Goal: Information Seeking & Learning: Learn about a topic

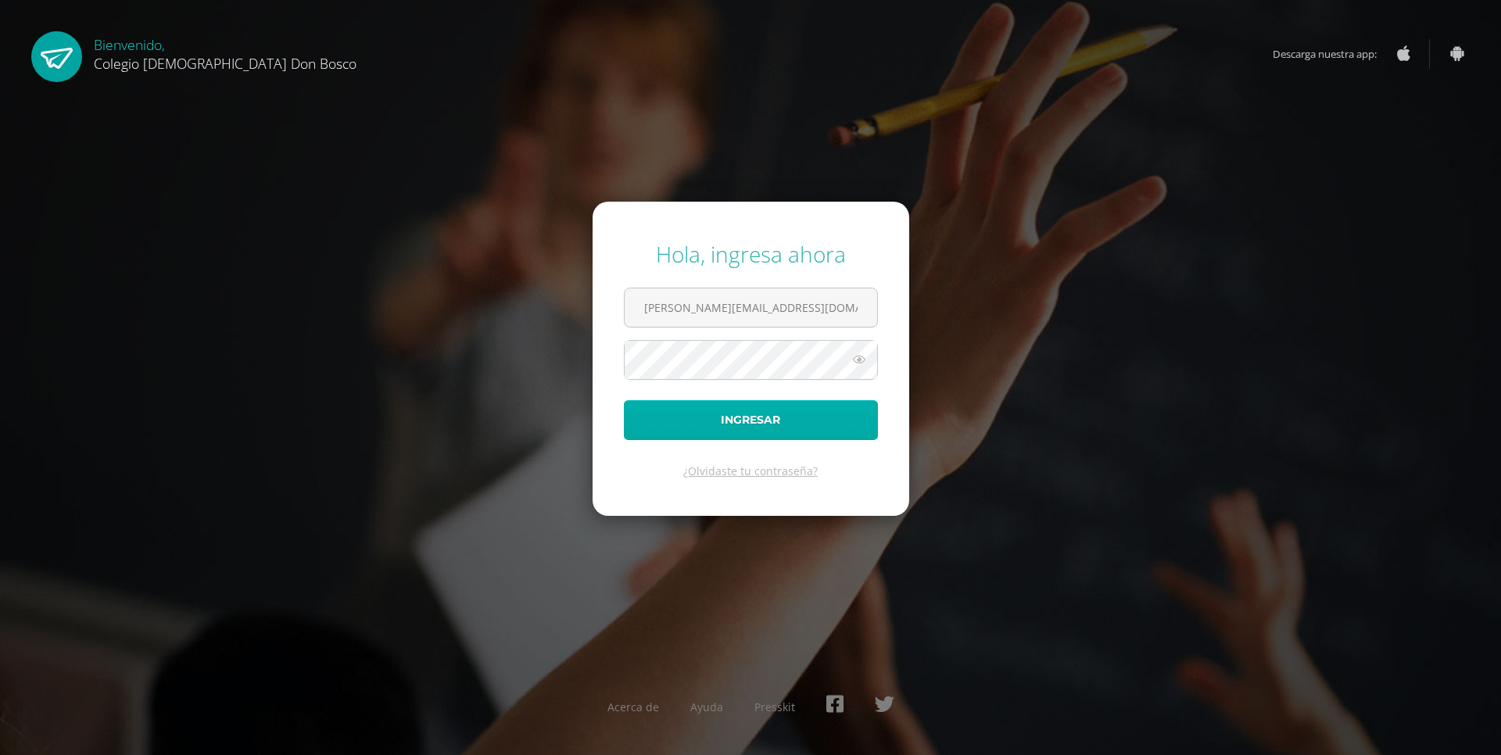
type input "[PERSON_NAME][EMAIL_ADDRESS][DOMAIN_NAME]"
click at [742, 422] on button "Ingresar" at bounding box center [751, 420] width 254 height 40
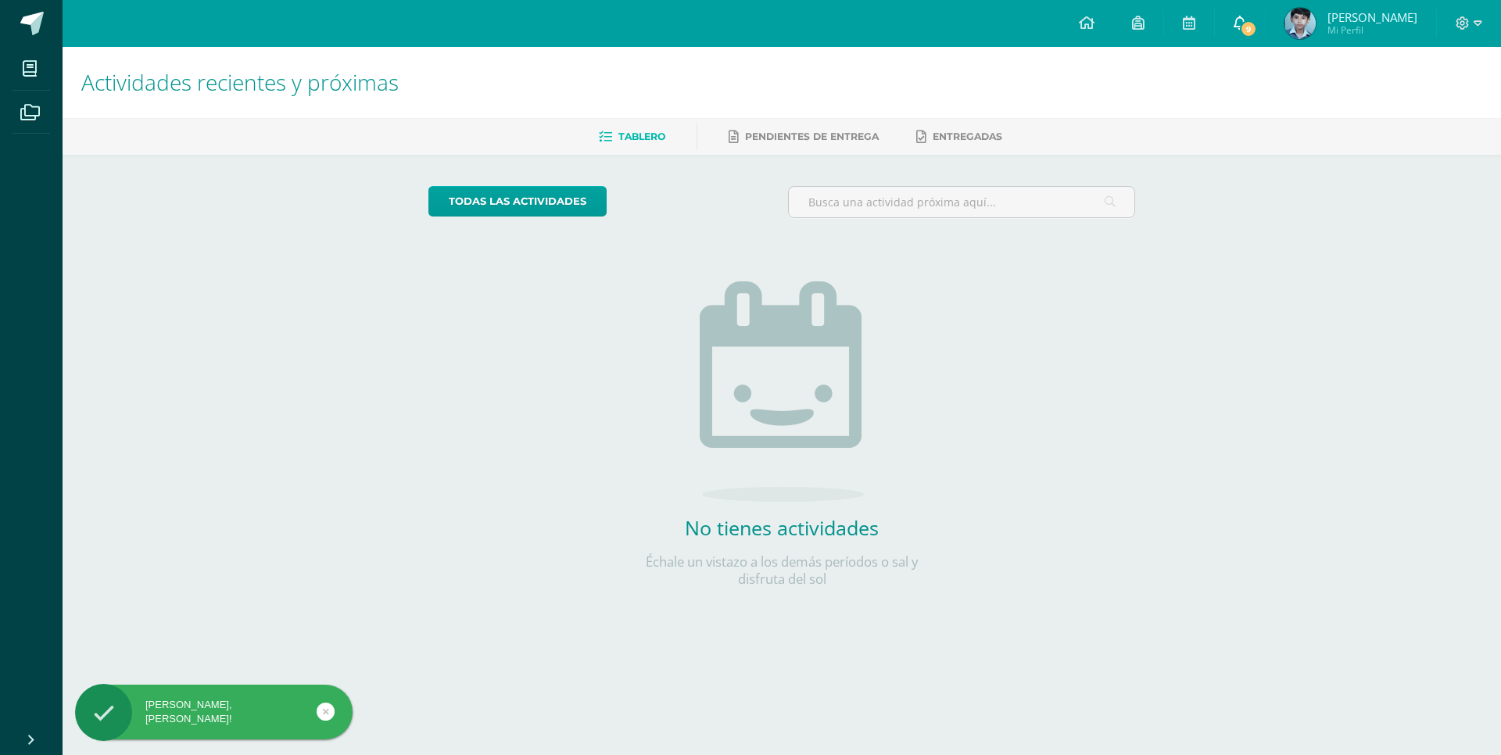
click at [1250, 30] on span "9" at bounding box center [1248, 28] width 17 height 17
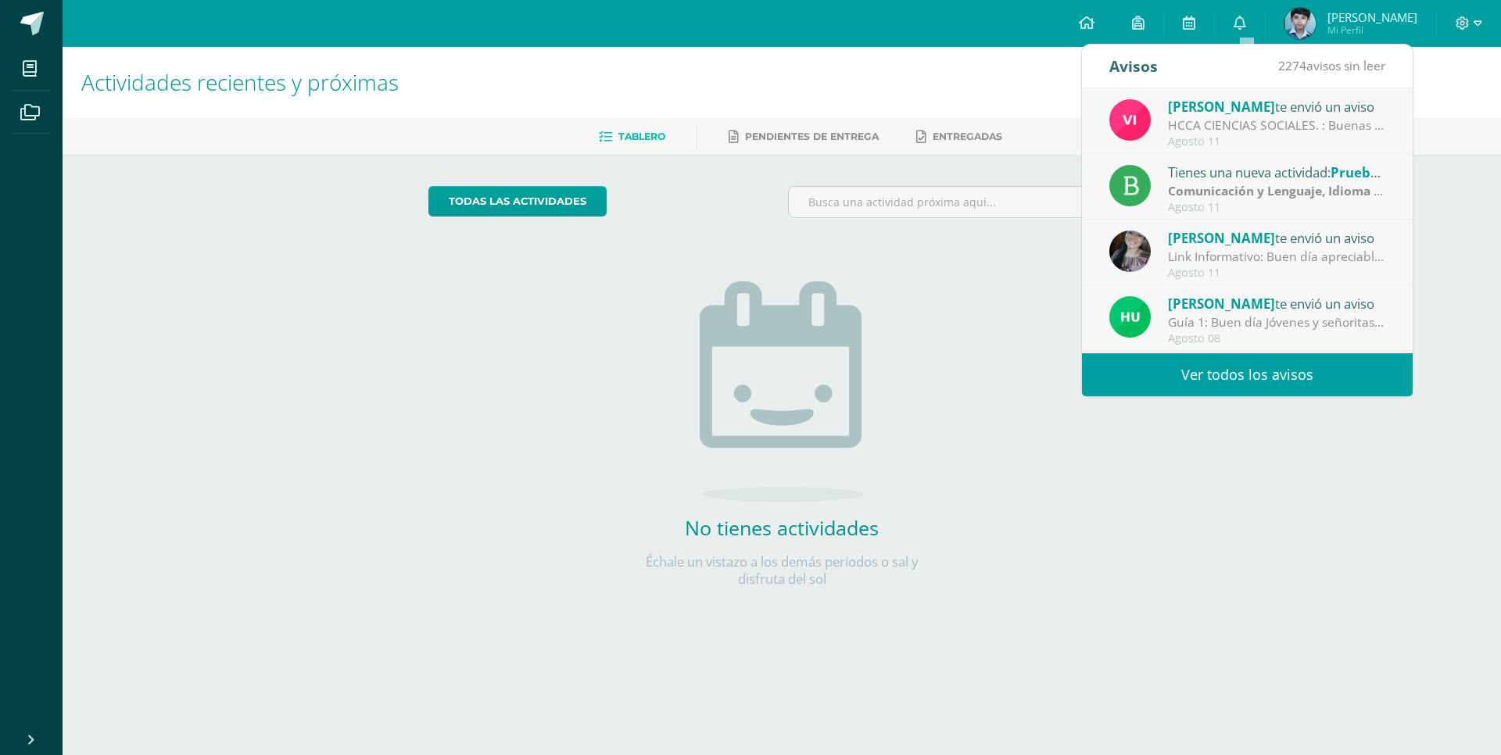
click at [1218, 196] on strong "Comunicación y Lenguaje, Idioma Español" at bounding box center [1294, 190] width 253 height 17
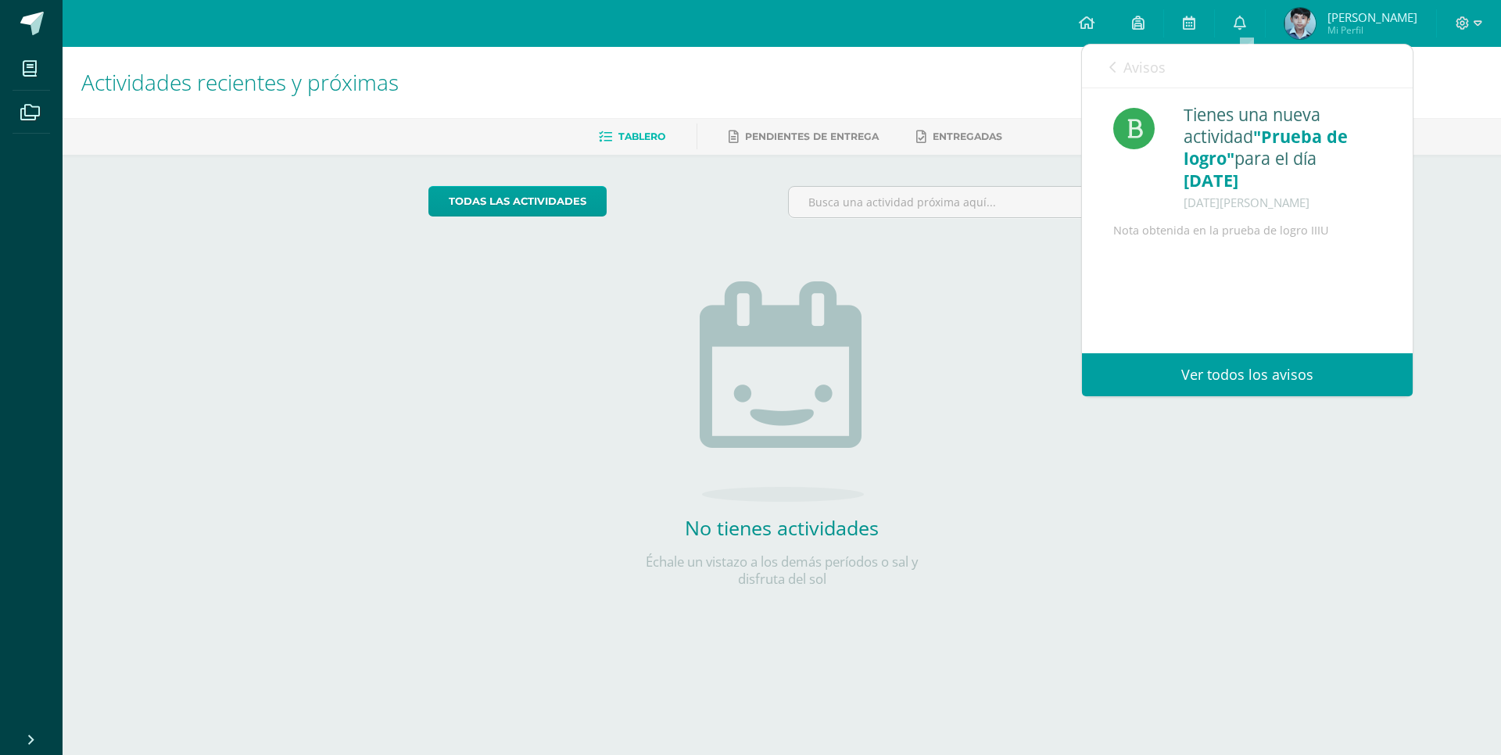
click at [1114, 63] on icon at bounding box center [1112, 67] width 6 height 13
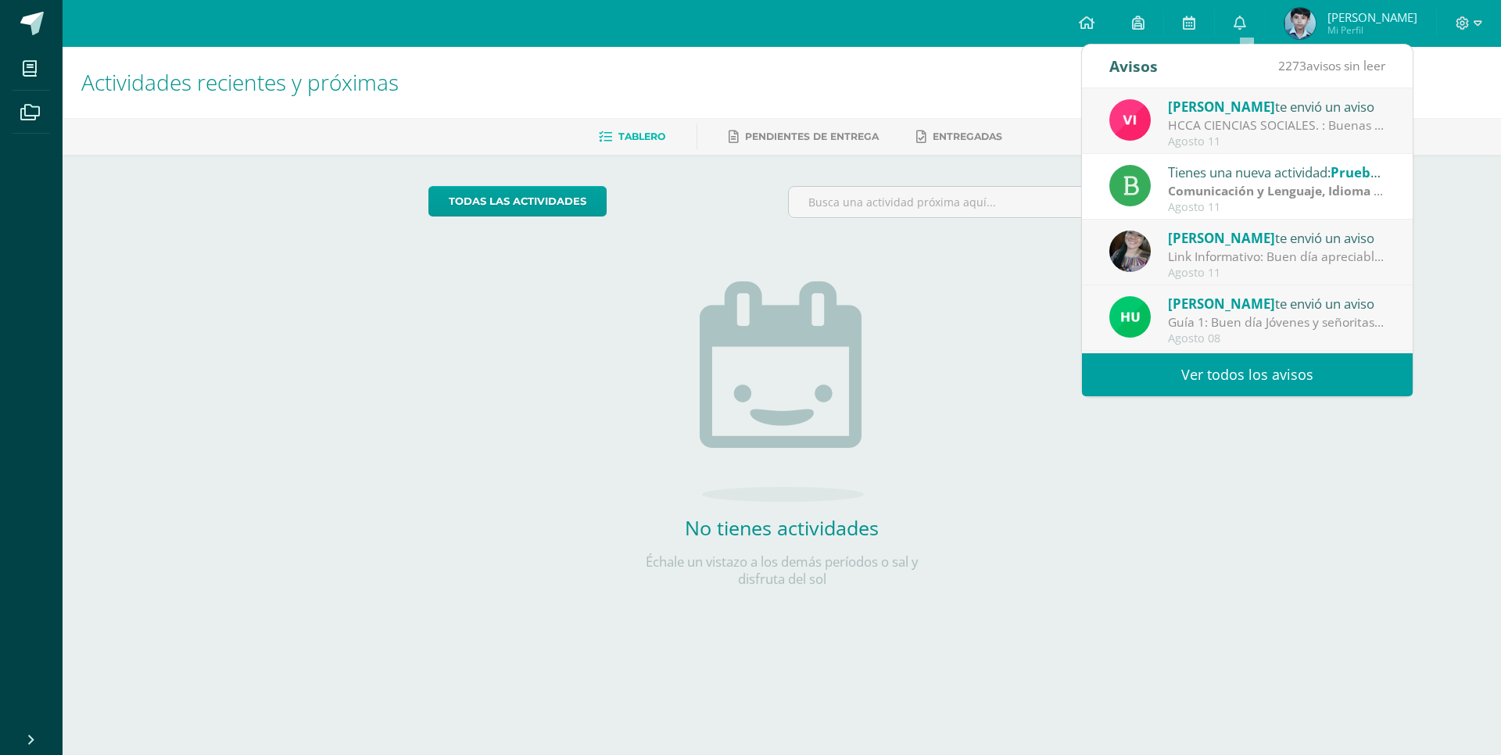
click at [1232, 256] on div "Link Informativo: Buen día apreciables estudiantes, es un gusto dirigirme a ust…" at bounding box center [1276, 257] width 217 height 18
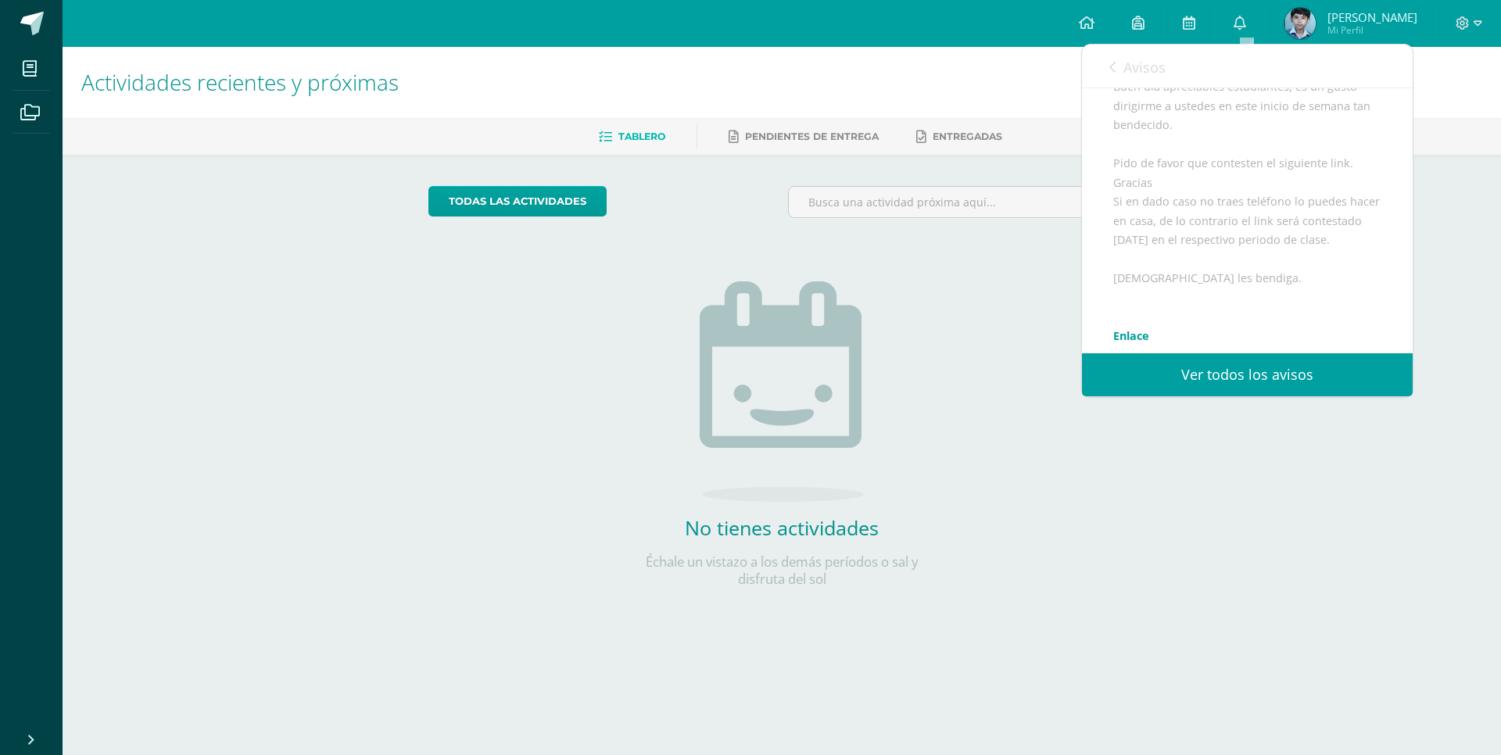
scroll to position [189, 0]
click at [1113, 69] on icon at bounding box center [1112, 67] width 6 height 13
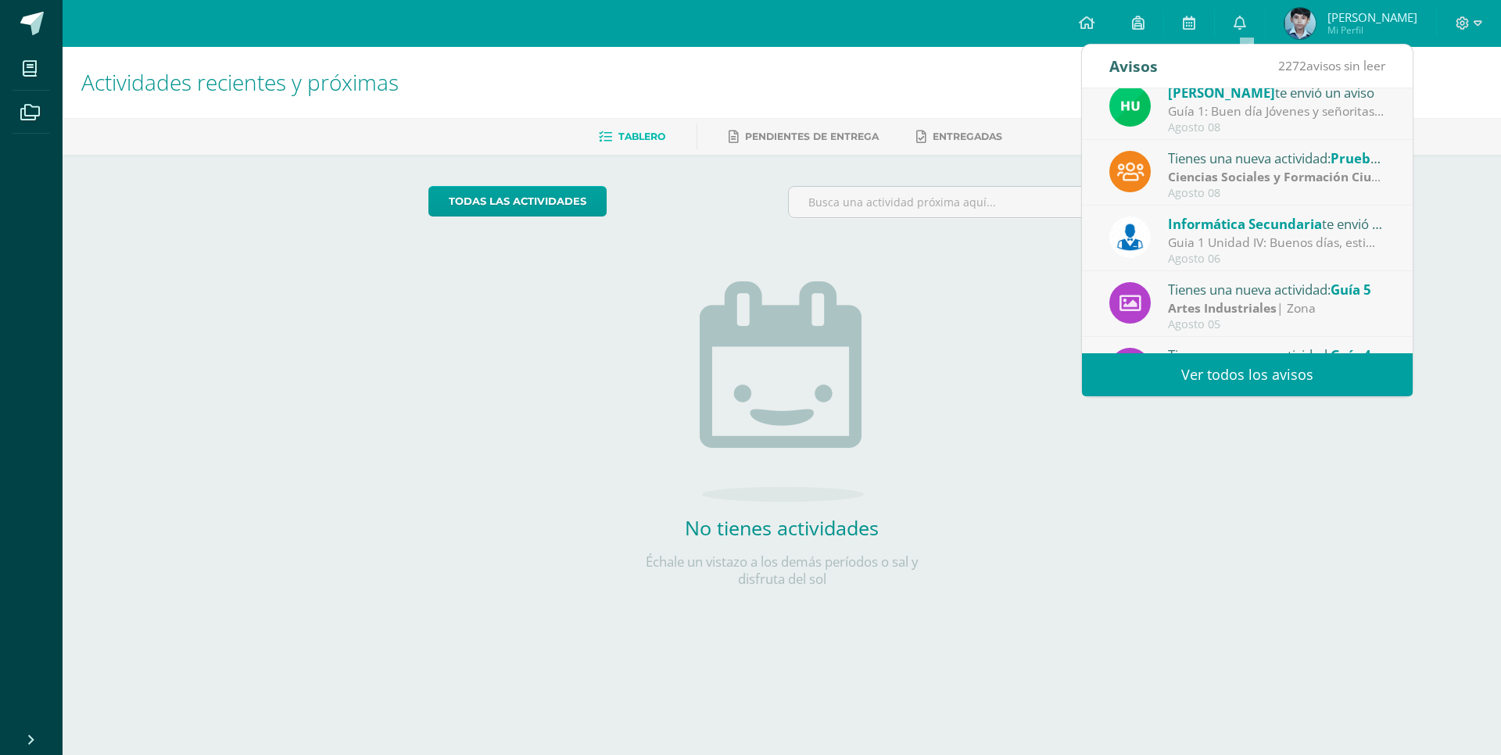
scroll to position [220, 0]
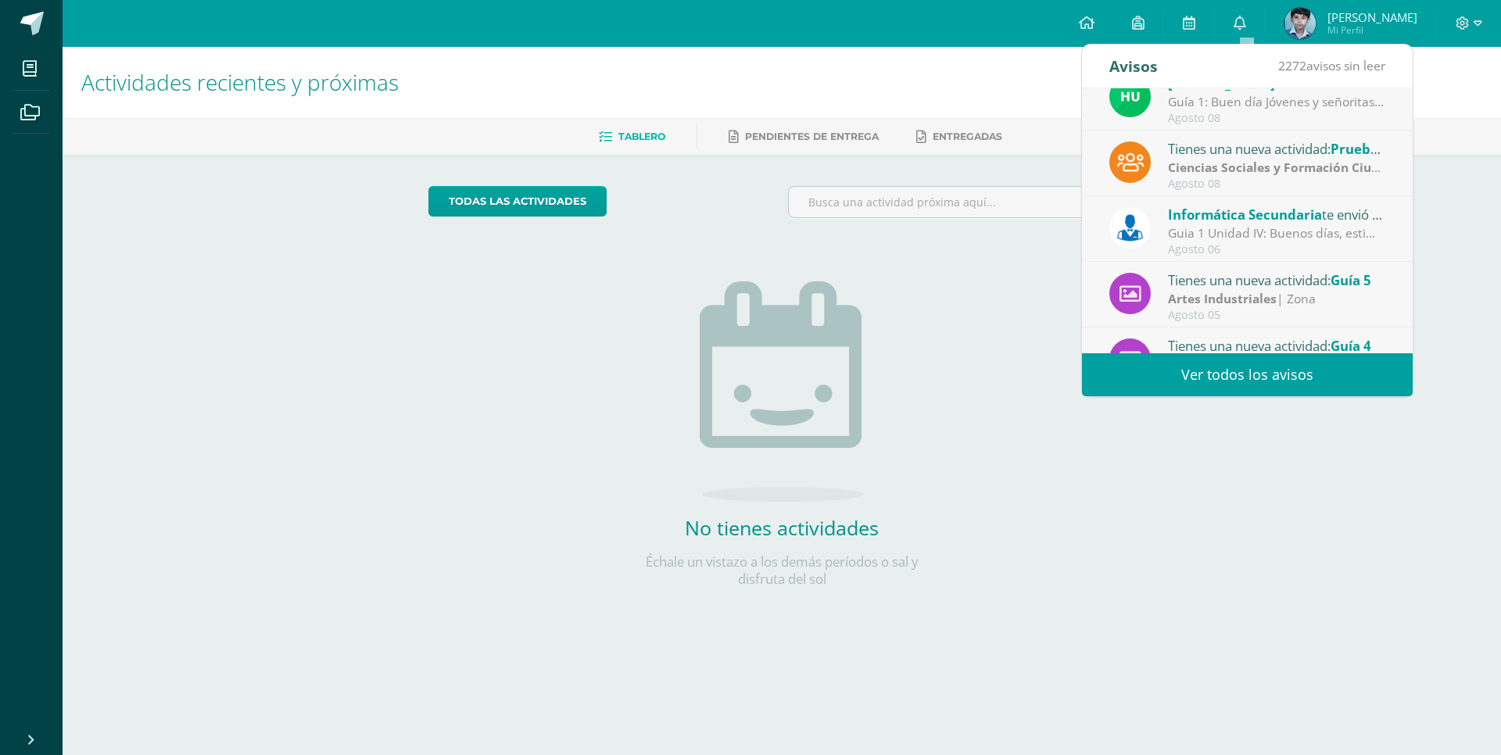
click at [1278, 234] on div "Guia 1 Unidad IV: Buenos días, estimados estudiantes, es un gusto saludarles po…" at bounding box center [1276, 233] width 217 height 18
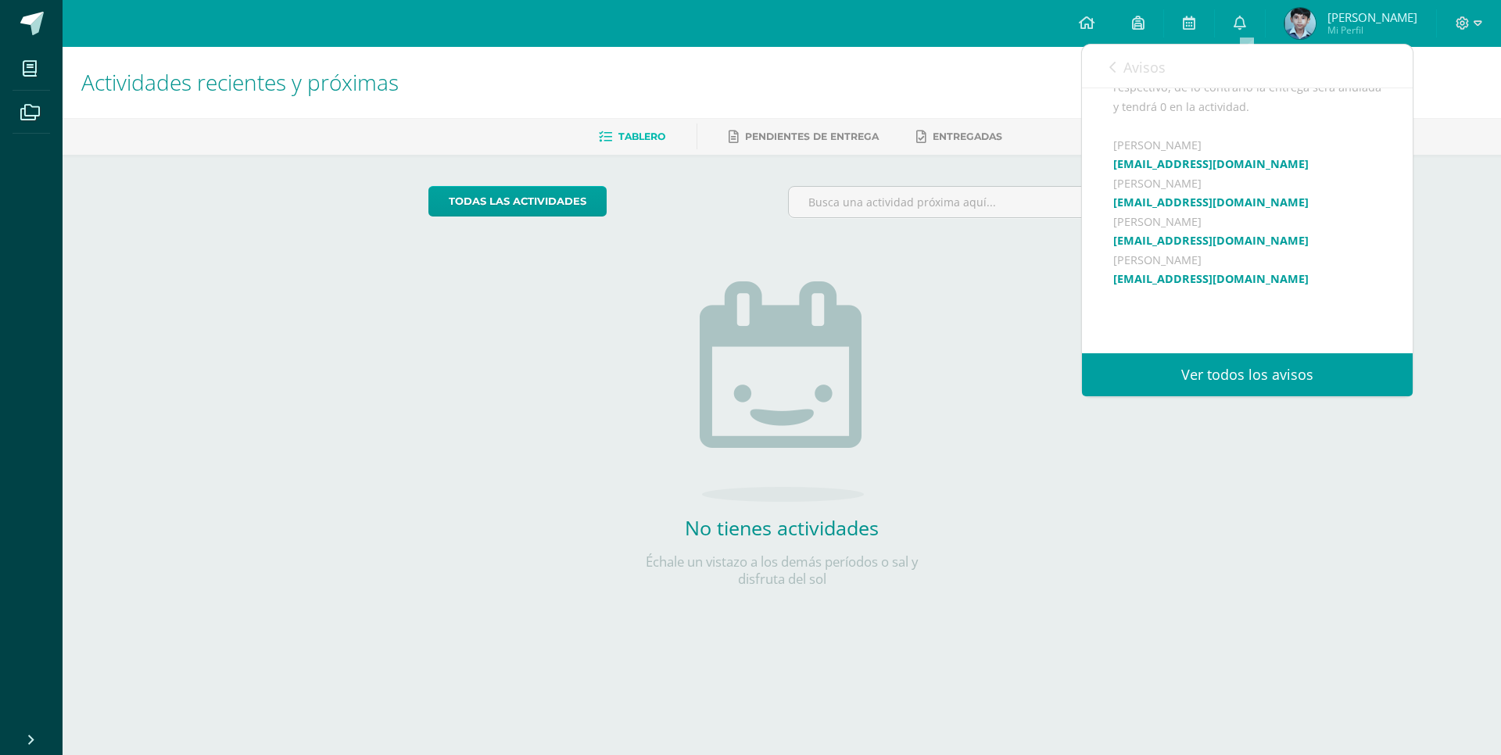
scroll to position [415, 0]
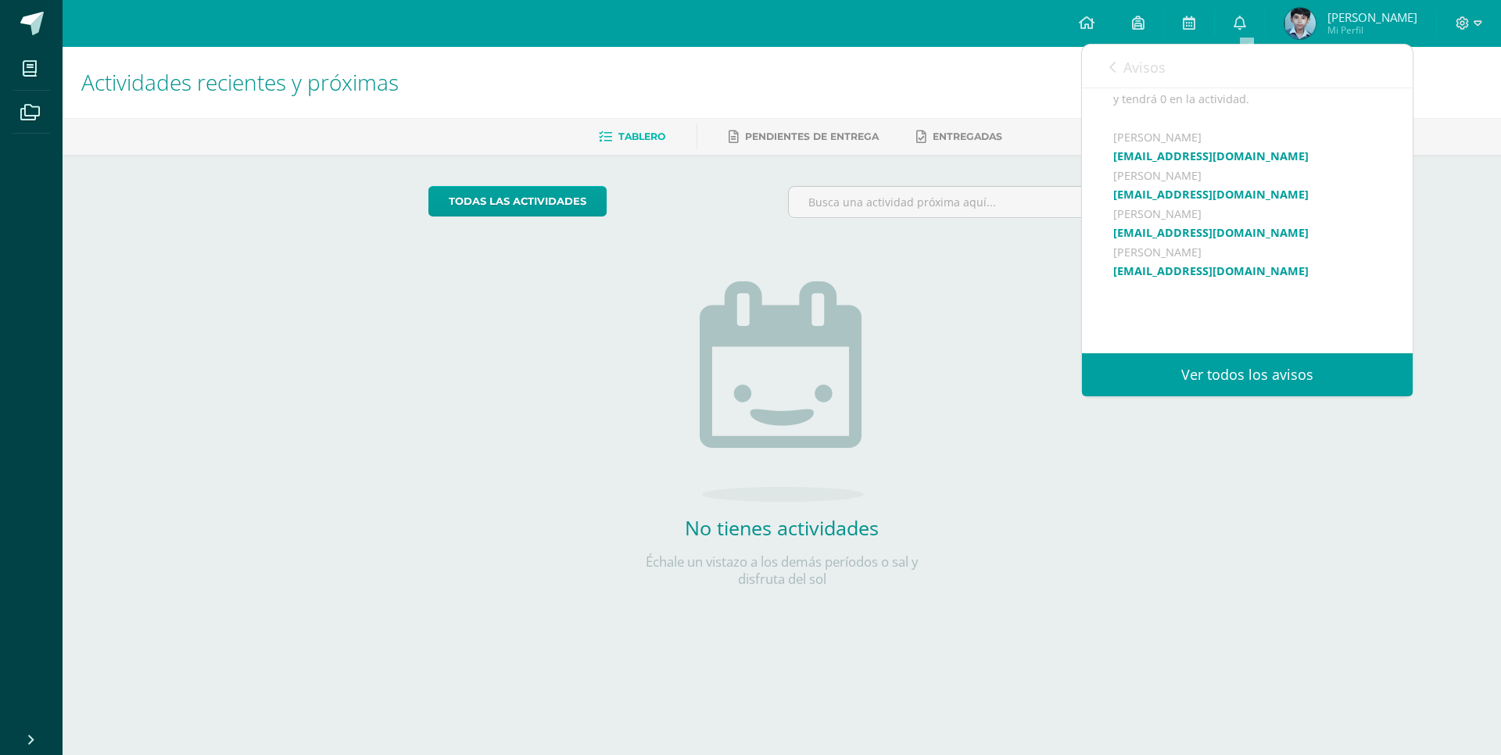
click at [1168, 163] on link "ecrup@donbosco.edu.gt" at bounding box center [1210, 155] width 195 height 15
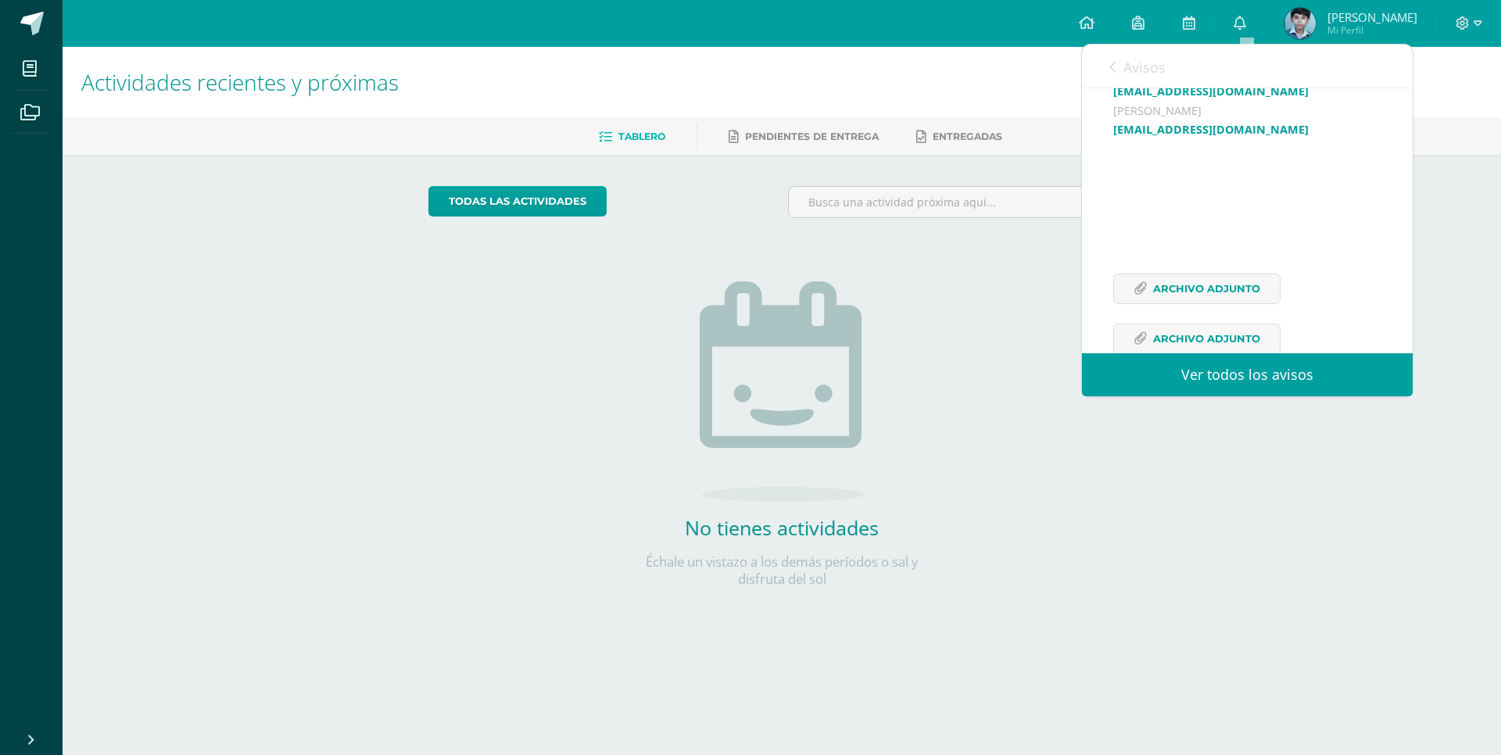
scroll to position [592, 0]
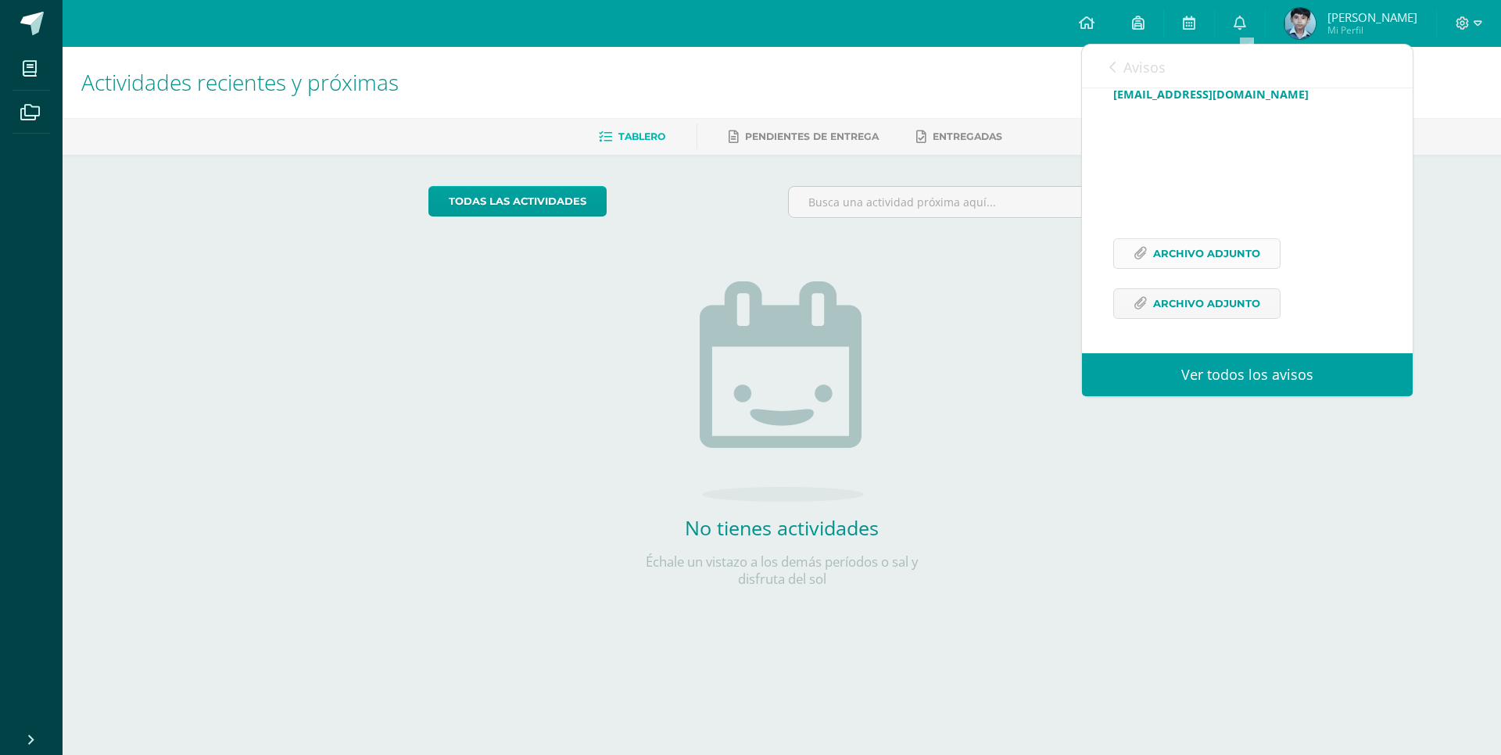
click at [1215, 257] on span "Archivo Adjunto" at bounding box center [1206, 253] width 107 height 29
click at [1235, 302] on span "Archivo Adjunto" at bounding box center [1206, 303] width 107 height 29
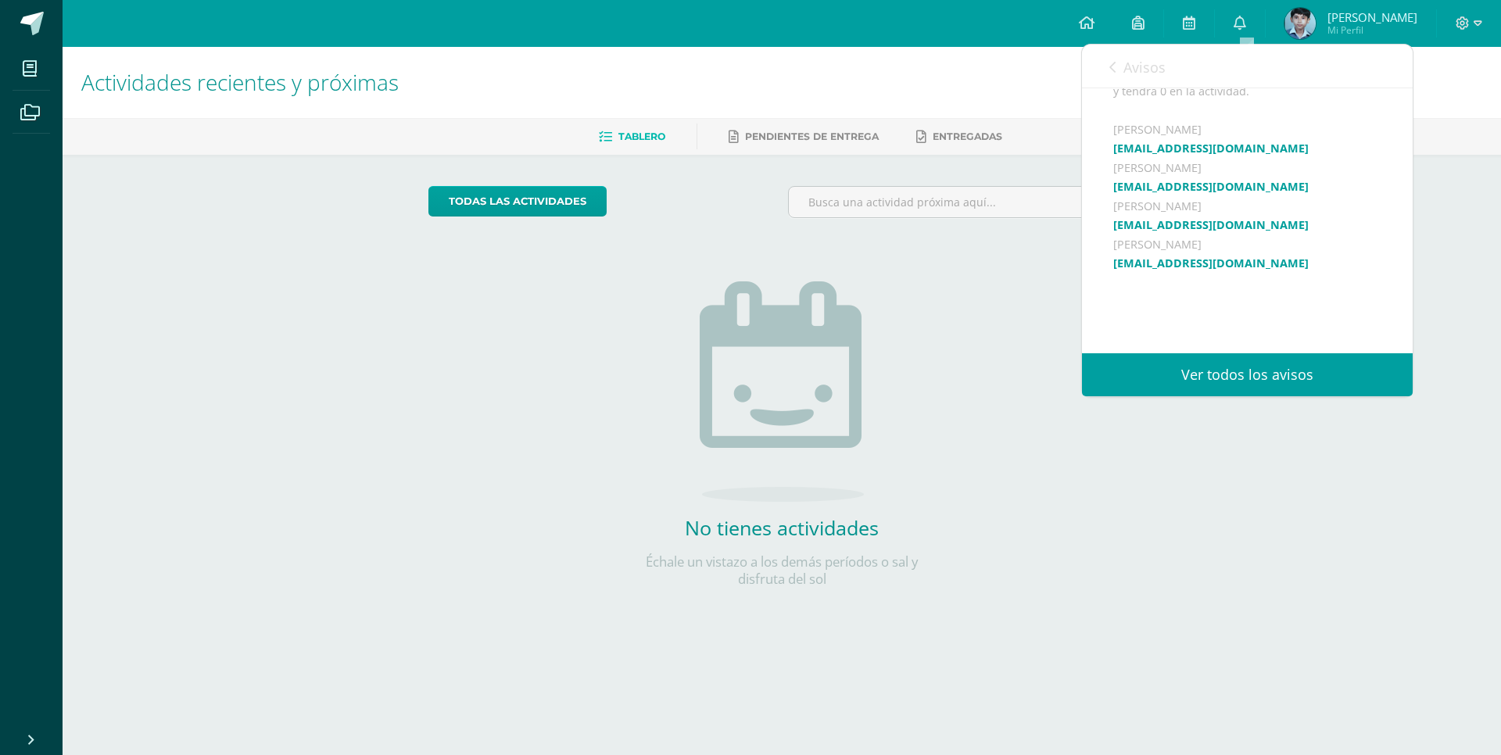
scroll to position [420, 0]
click at [1476, 23] on icon at bounding box center [1477, 23] width 9 height 14
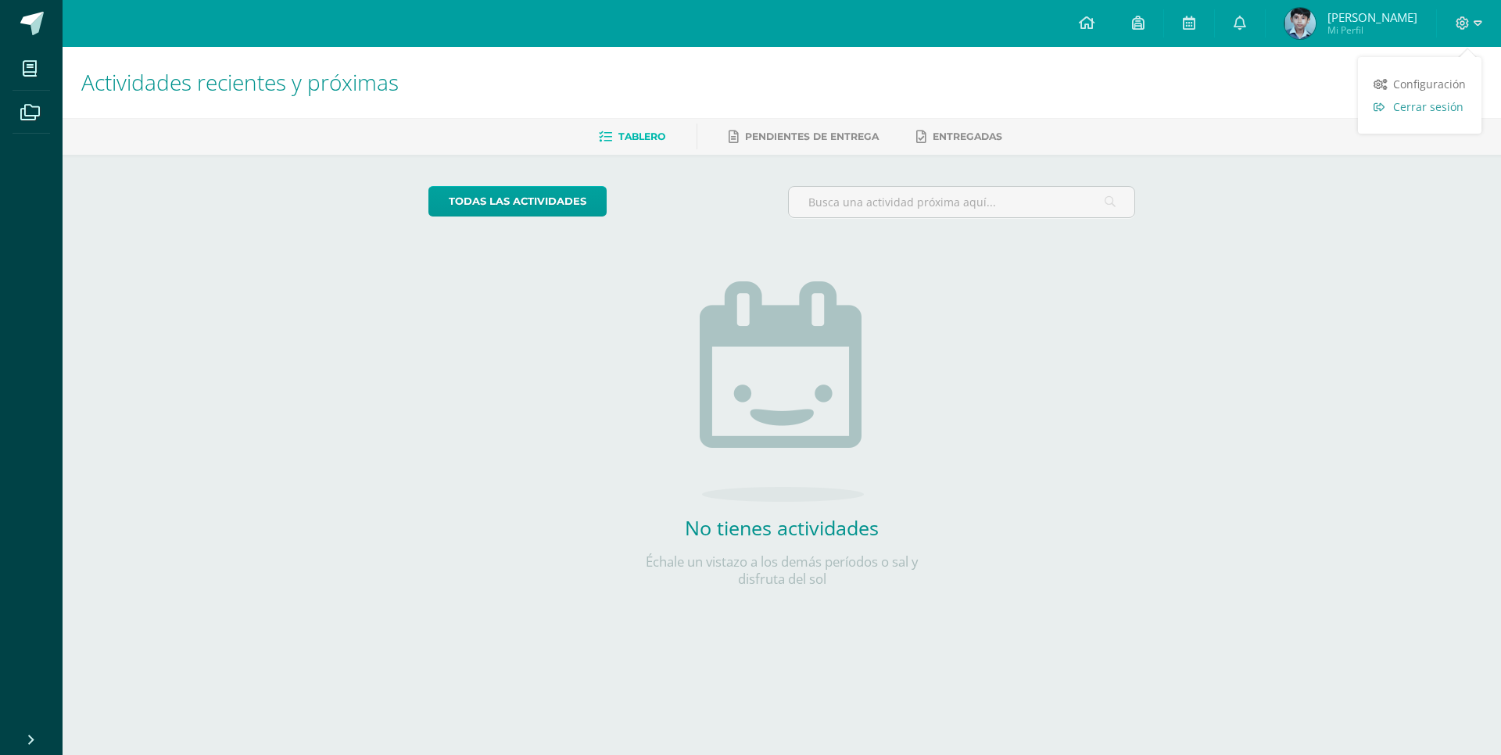
click at [1434, 103] on span "Cerrar sesión" at bounding box center [1428, 106] width 70 height 15
